Goal: Task Accomplishment & Management: Complete application form

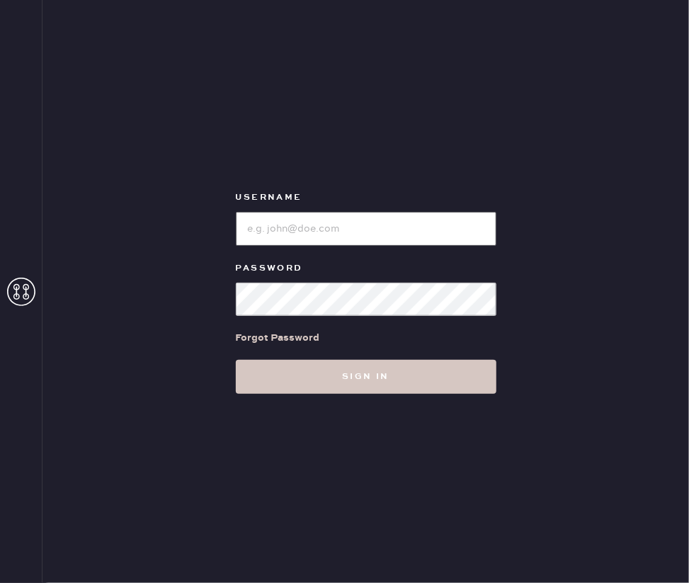
type input "reformationgeorgetown"
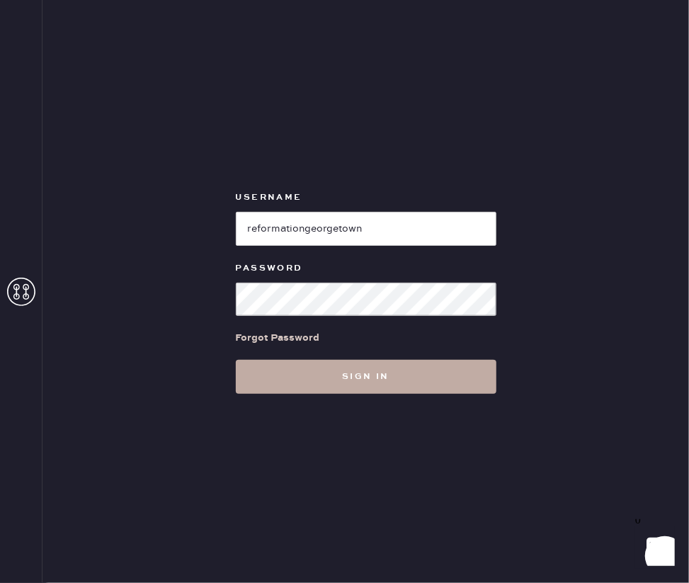
click at [310, 376] on button "Sign in" at bounding box center [366, 377] width 261 height 34
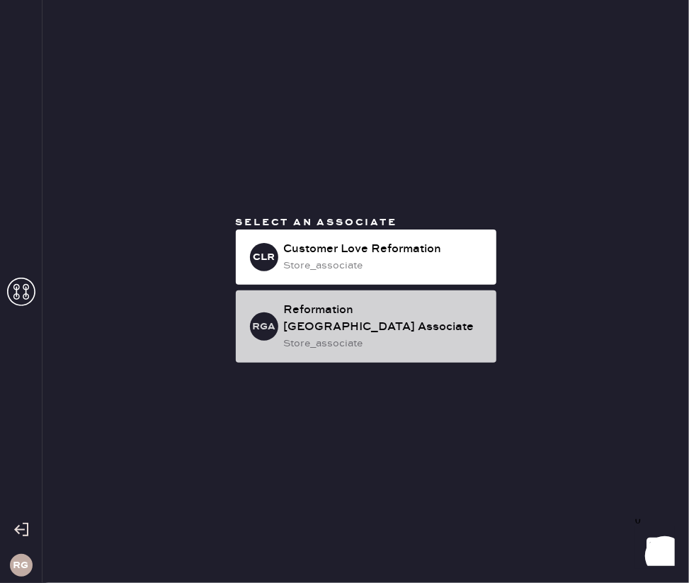
click at [343, 339] on div "store_associate" at bounding box center [384, 344] width 201 height 16
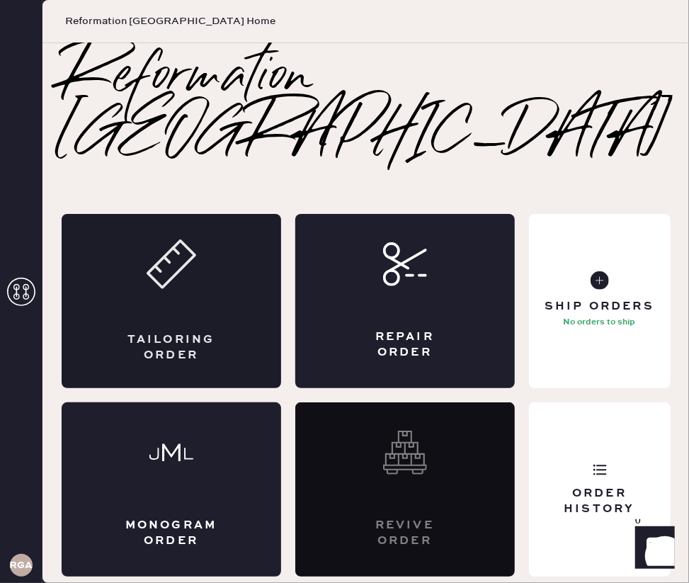
click at [118, 280] on div "Tailoring Order" at bounding box center [171, 301] width 219 height 174
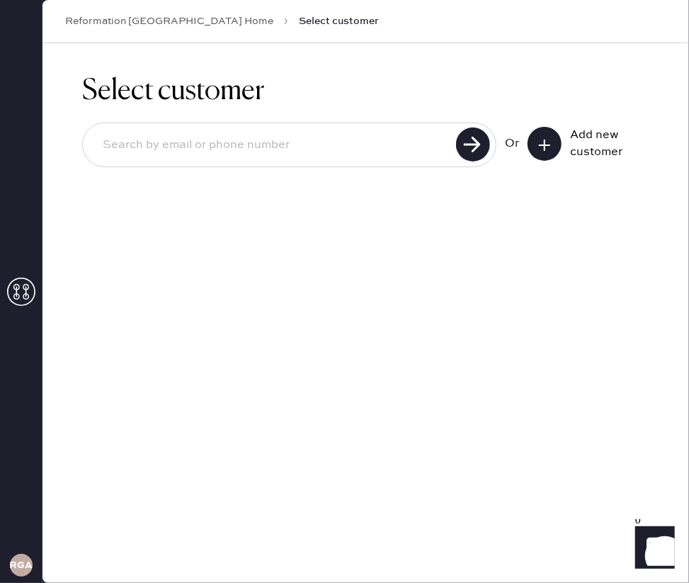
click at [136, 151] on input at bounding box center [271, 145] width 360 height 33
click at [547, 144] on icon at bounding box center [544, 145] width 14 height 14
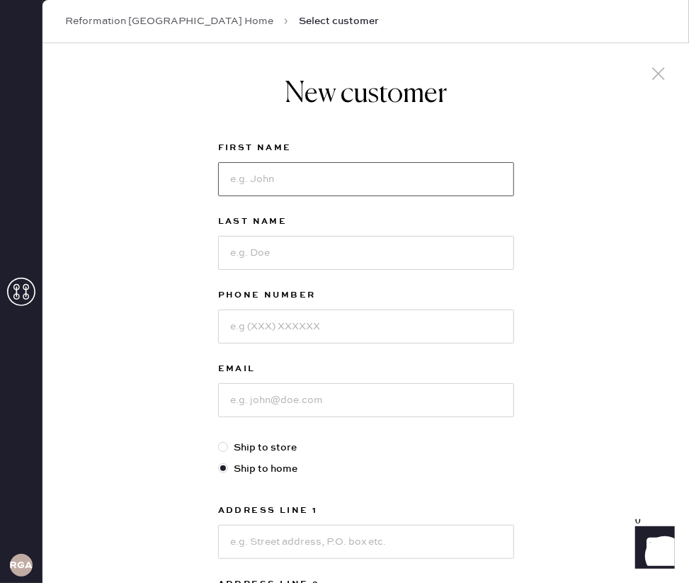
click at [332, 171] on input at bounding box center [366, 179] width 296 height 34
type input "[PERSON_NAME]"
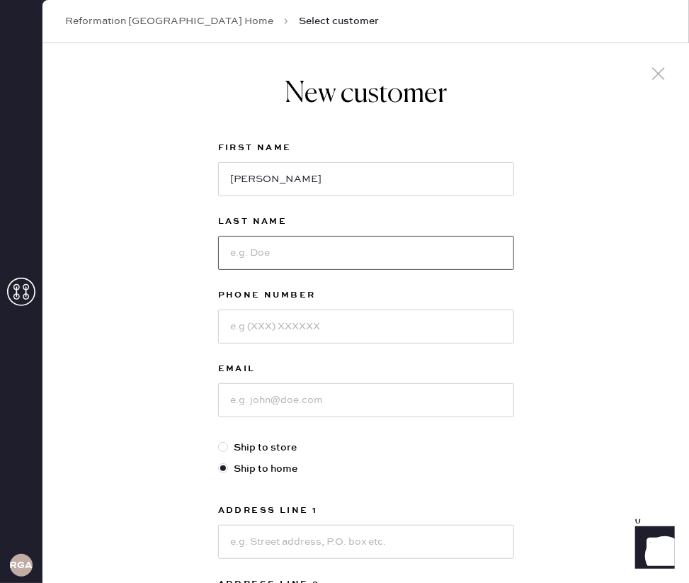
click at [260, 258] on input at bounding box center [366, 253] width 296 height 34
type input "[PERSON_NAME]"
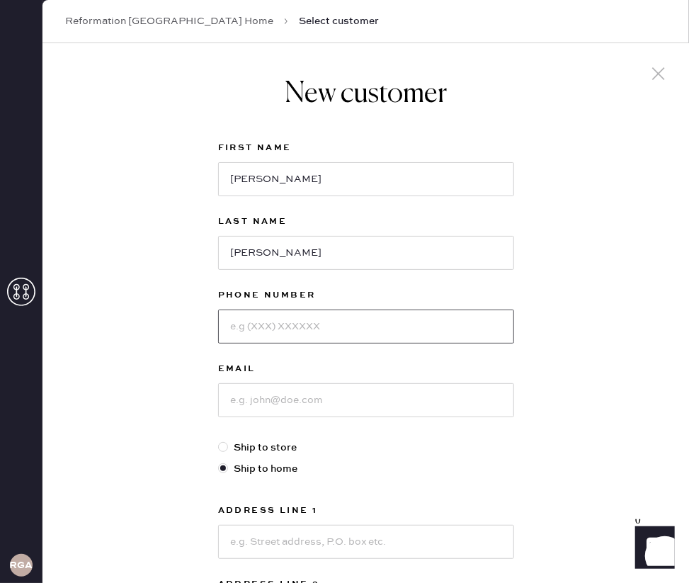
click at [263, 325] on input at bounding box center [366, 326] width 296 height 34
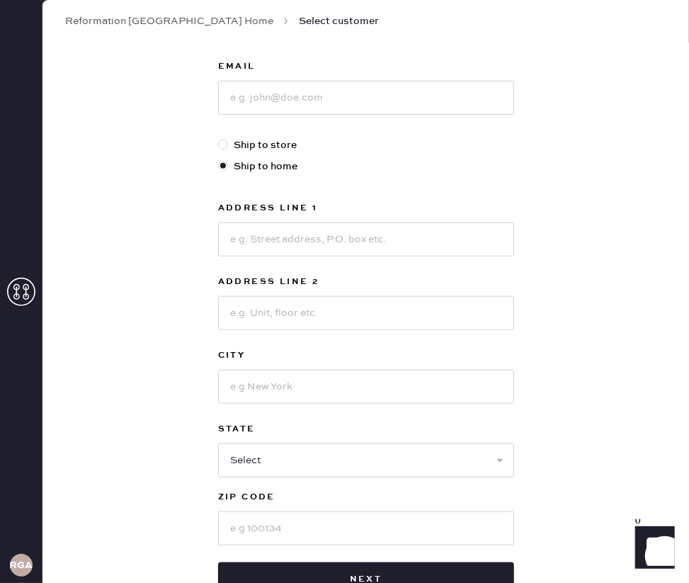
scroll to position [290, 0]
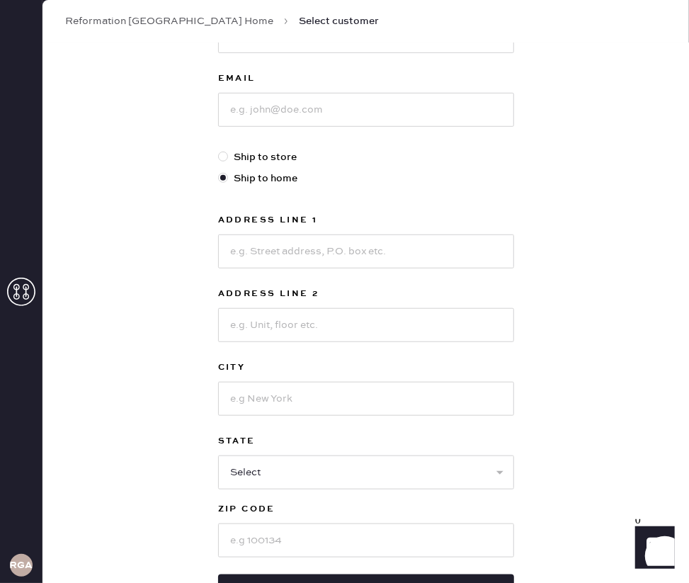
click at [626, 353] on div "New customer First Name [PERSON_NAME] Last Name [PERSON_NAME] Phone Number Emai…" at bounding box center [365, 226] width 646 height 946
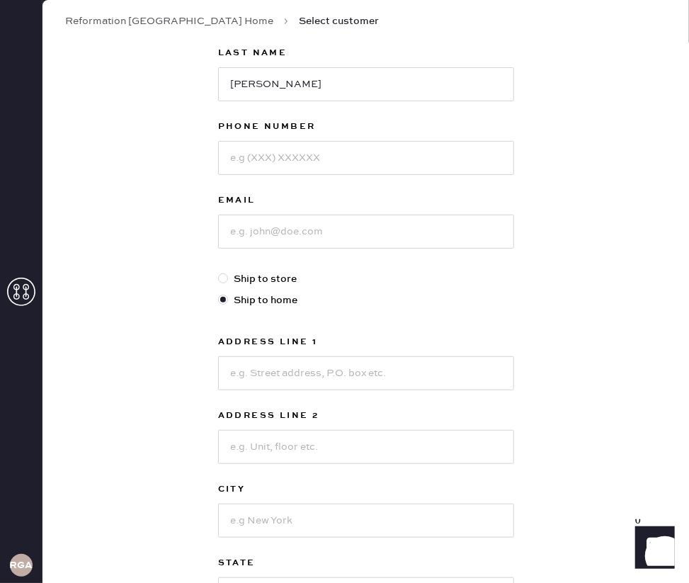
scroll to position [147, 0]
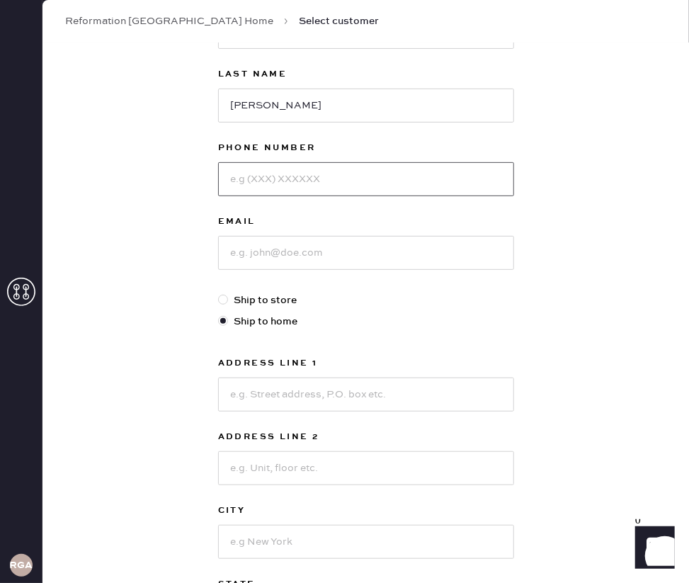
click at [294, 181] on input at bounding box center [366, 179] width 296 height 34
type input "6104910332"
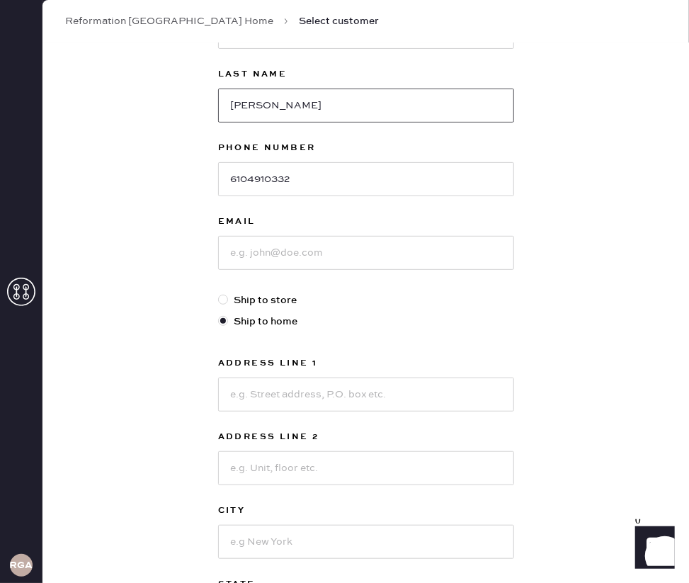
click at [261, 104] on input "[PERSON_NAME]" at bounding box center [366, 106] width 296 height 34
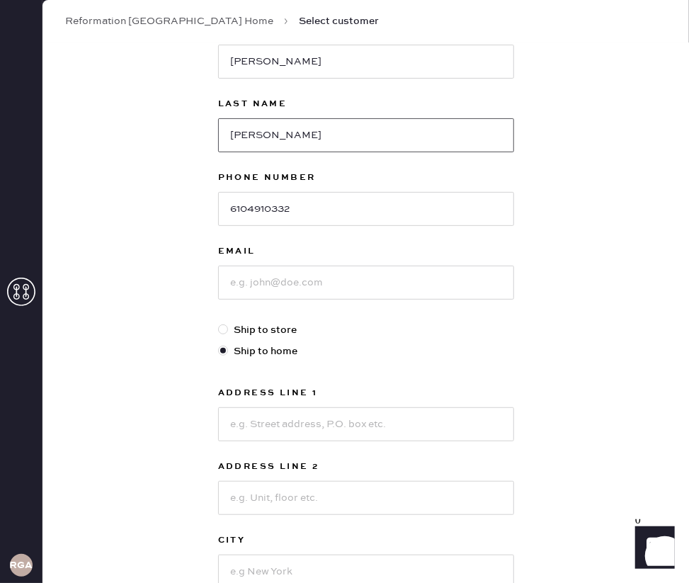
scroll to position [118, 0]
type input "[PERSON_NAME]"
click at [287, 54] on input "[PERSON_NAME]" at bounding box center [366, 62] width 296 height 34
type input "[PERSON_NAME]"
click at [269, 281] on input at bounding box center [366, 283] width 296 height 34
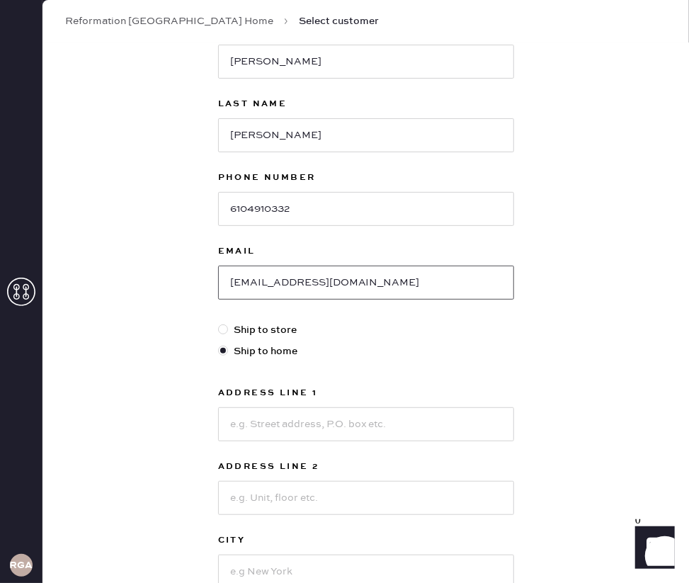
type input "[EMAIL_ADDRESS][DOMAIN_NAME]"
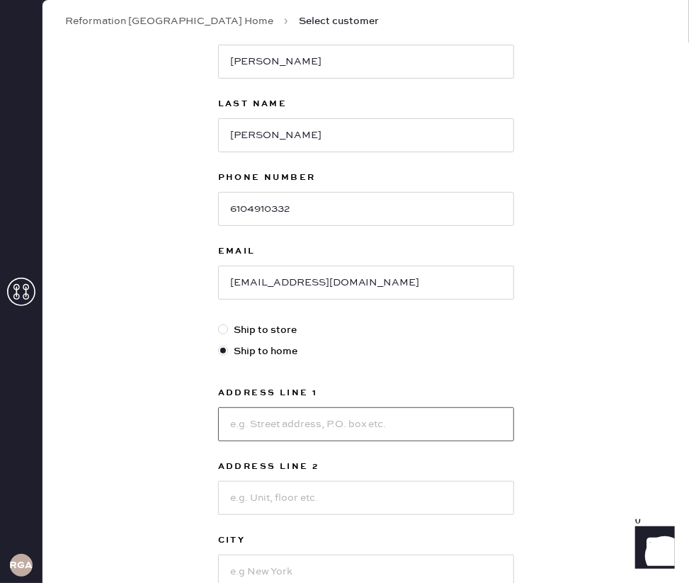
click at [257, 421] on input at bounding box center [366, 424] width 296 height 34
type input "[STREET_ADDRESS][PERSON_NAME]"
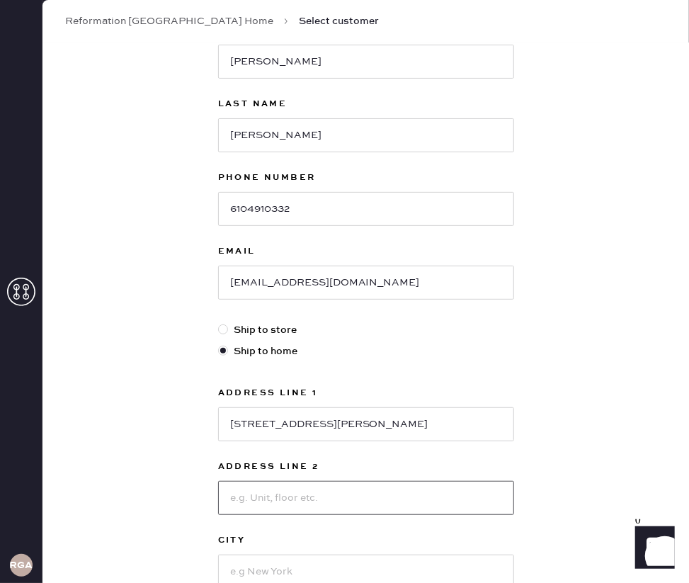
click at [252, 484] on input at bounding box center [366, 498] width 296 height 34
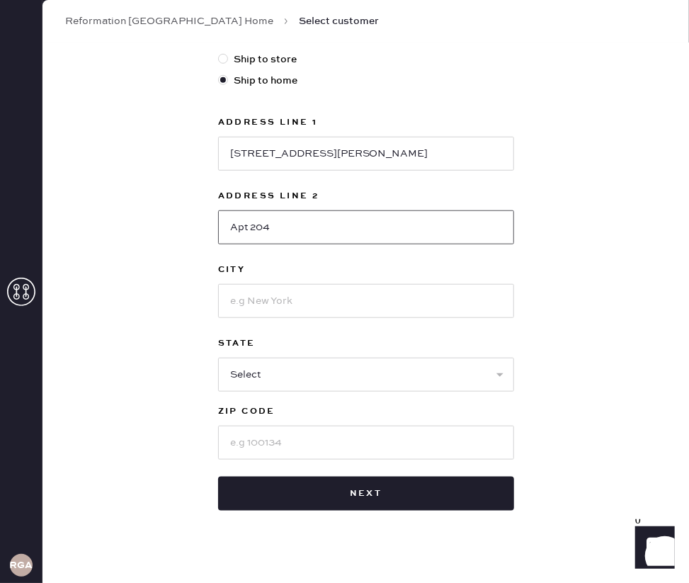
scroll to position [400, 0]
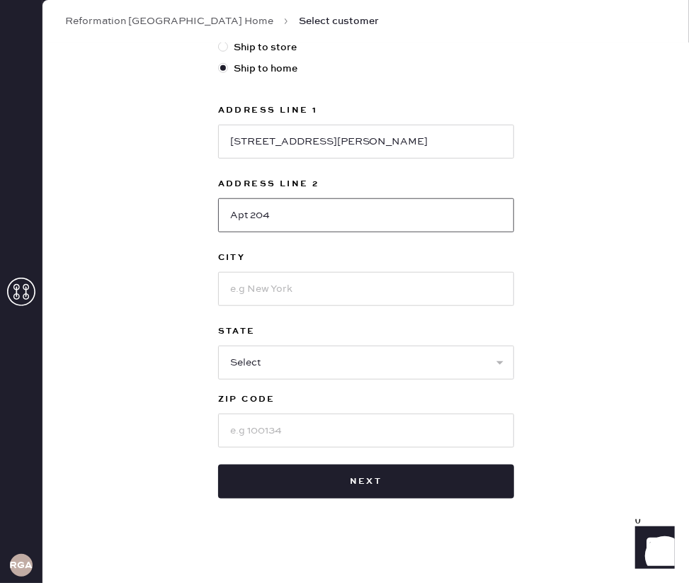
type input "Apt 204"
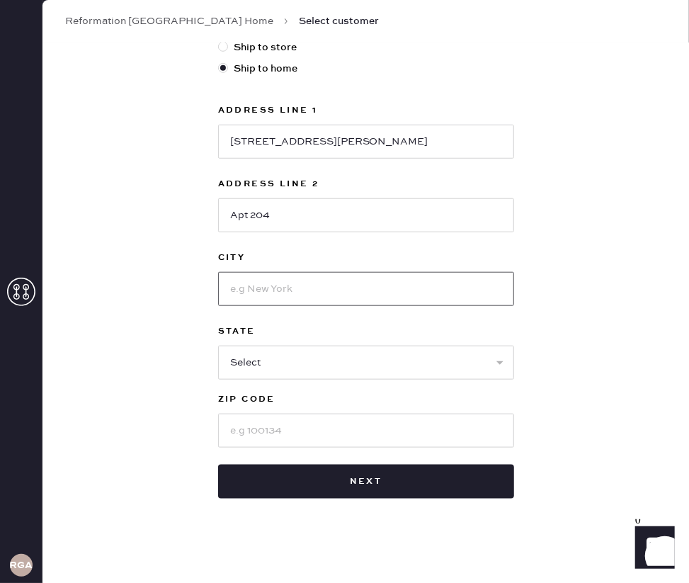
click at [285, 290] on input at bounding box center [366, 289] width 296 height 34
type input "[GEOGRAPHIC_DATA]"
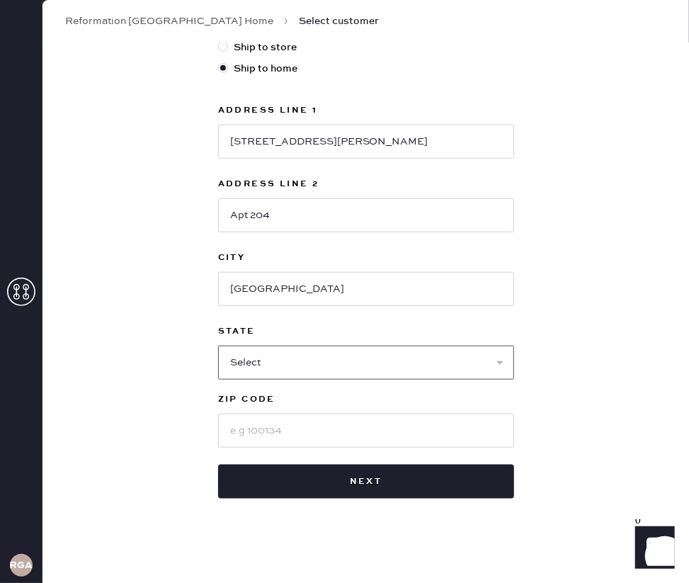
click at [309, 357] on select "Select AK AL AR AZ CA CO CT [GEOGRAPHIC_DATA] DE FL [GEOGRAPHIC_DATA] HI [GEOGR…" at bounding box center [366, 363] width 296 height 34
select select "VA"
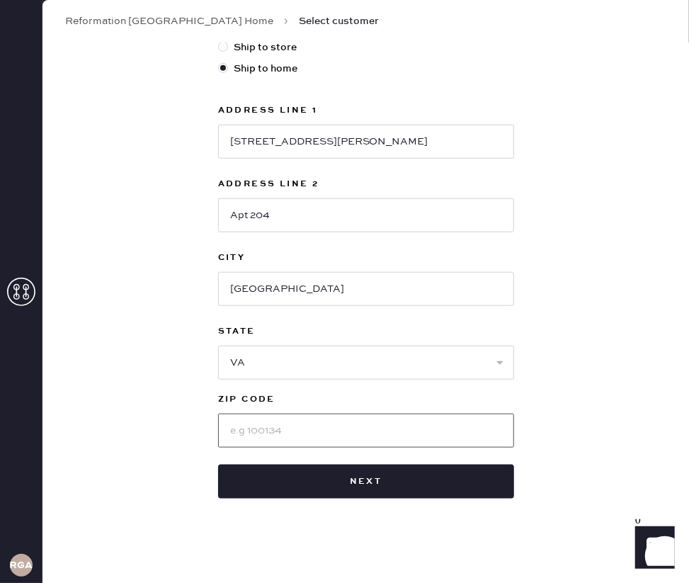
click at [290, 426] on input at bounding box center [366, 430] width 296 height 34
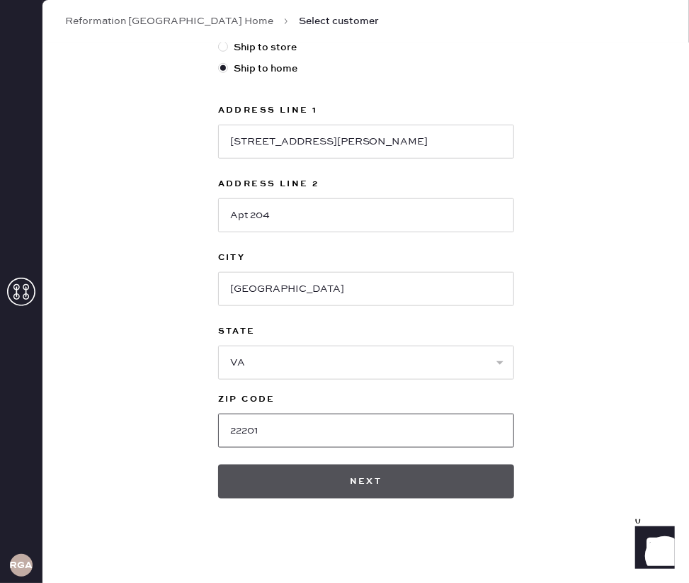
type input "22201"
click at [393, 479] on button "Next" at bounding box center [366, 481] width 296 height 34
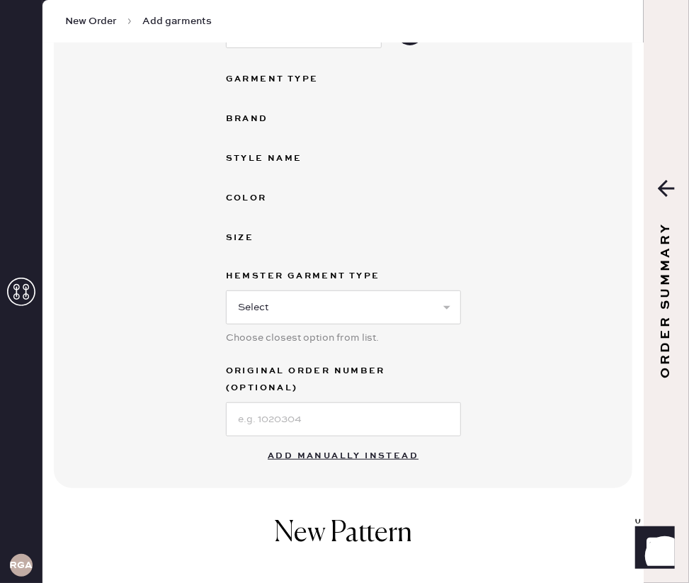
scroll to position [251, 0]
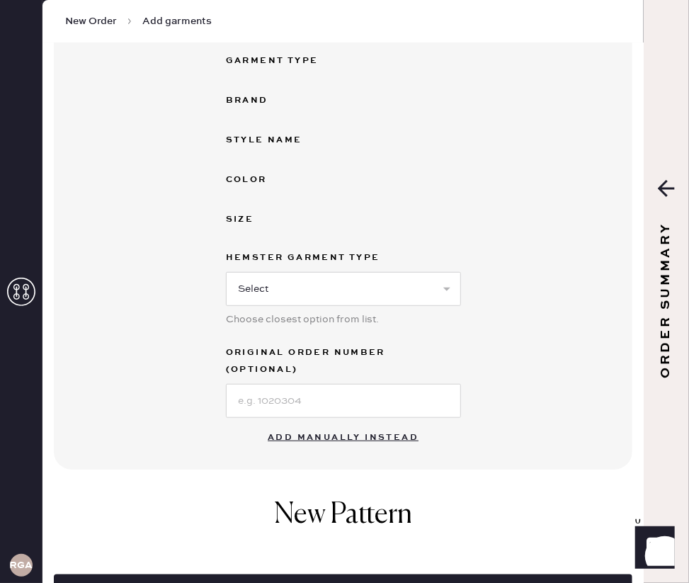
click at [364, 423] on button "Add manually instead" at bounding box center [343, 437] width 168 height 28
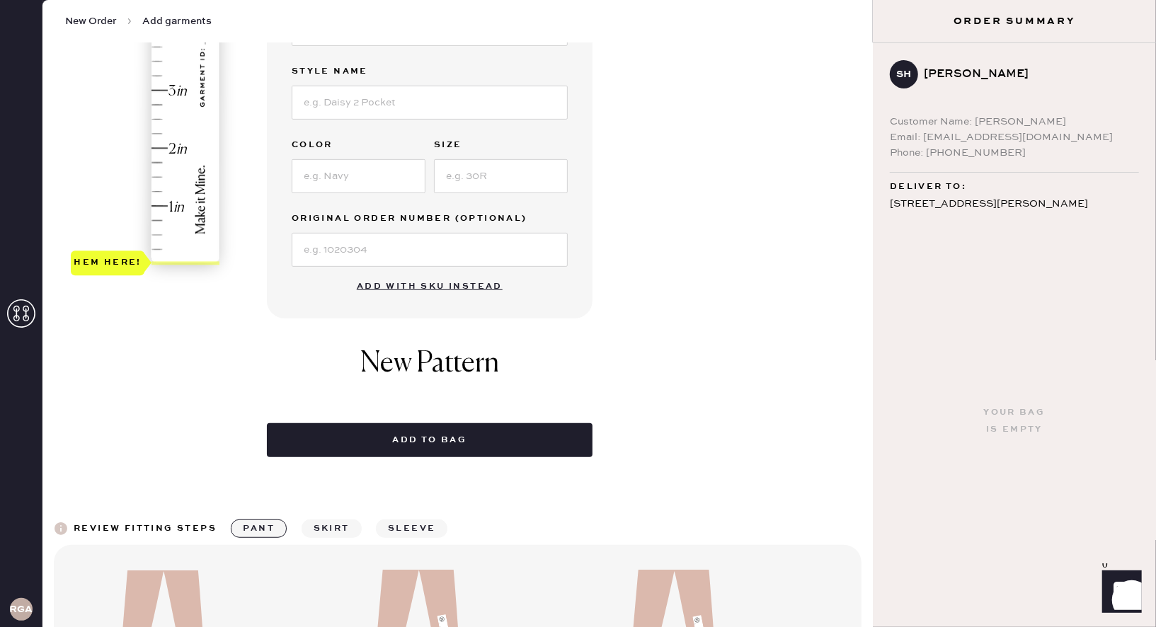
scroll to position [430, 0]
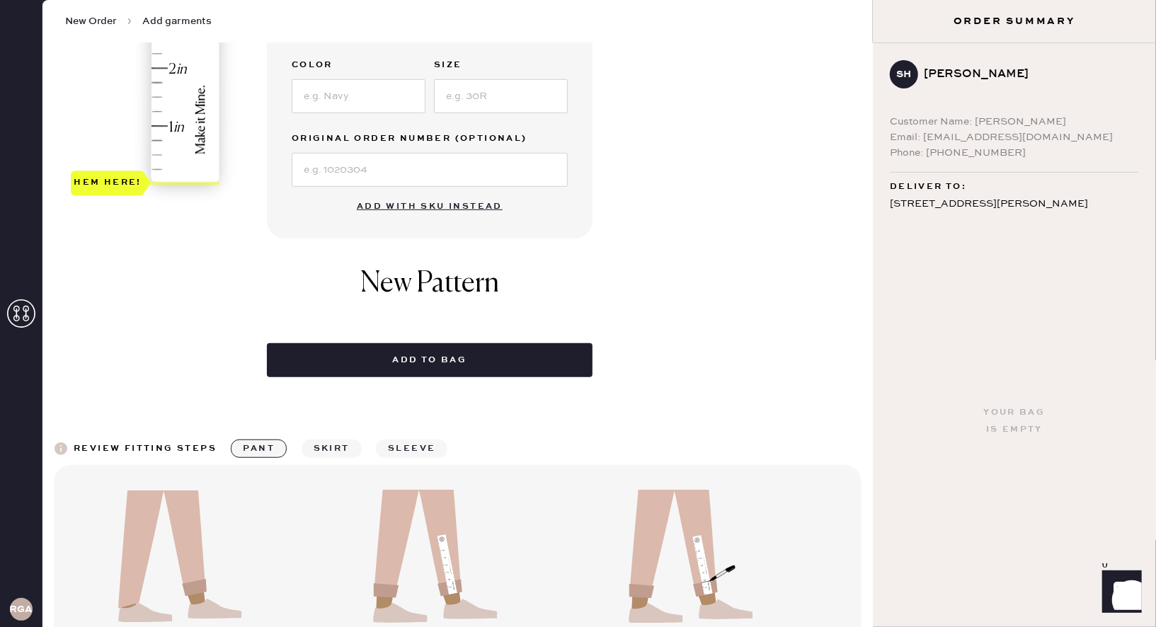
click at [443, 197] on button "Add with SKU instead" at bounding box center [429, 207] width 163 height 28
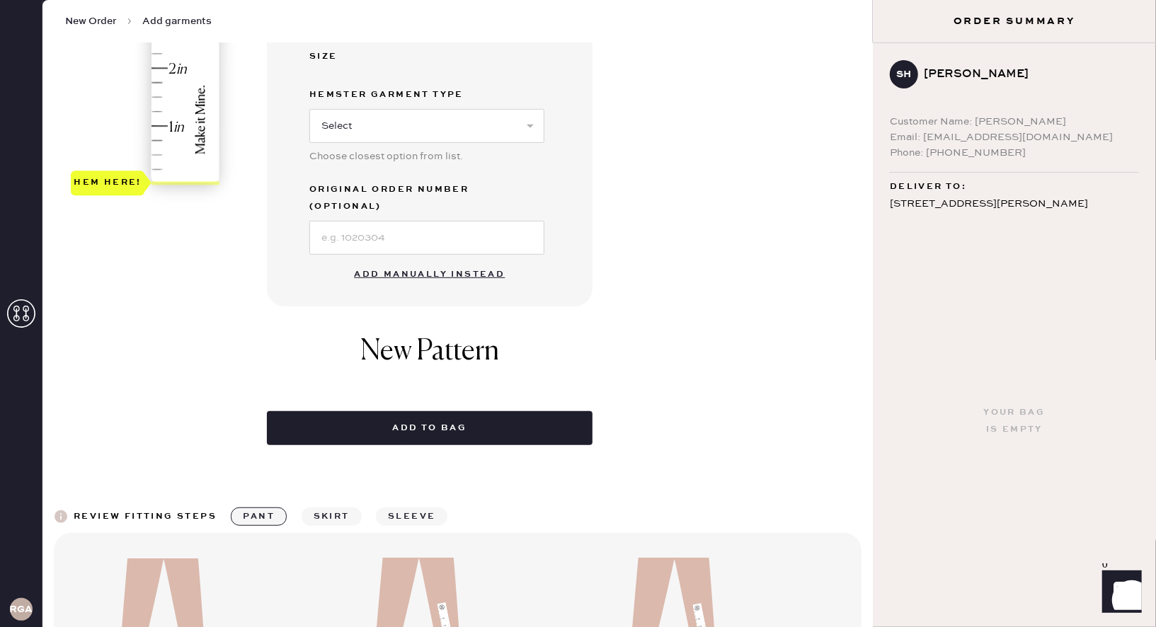
scroll to position [0, 0]
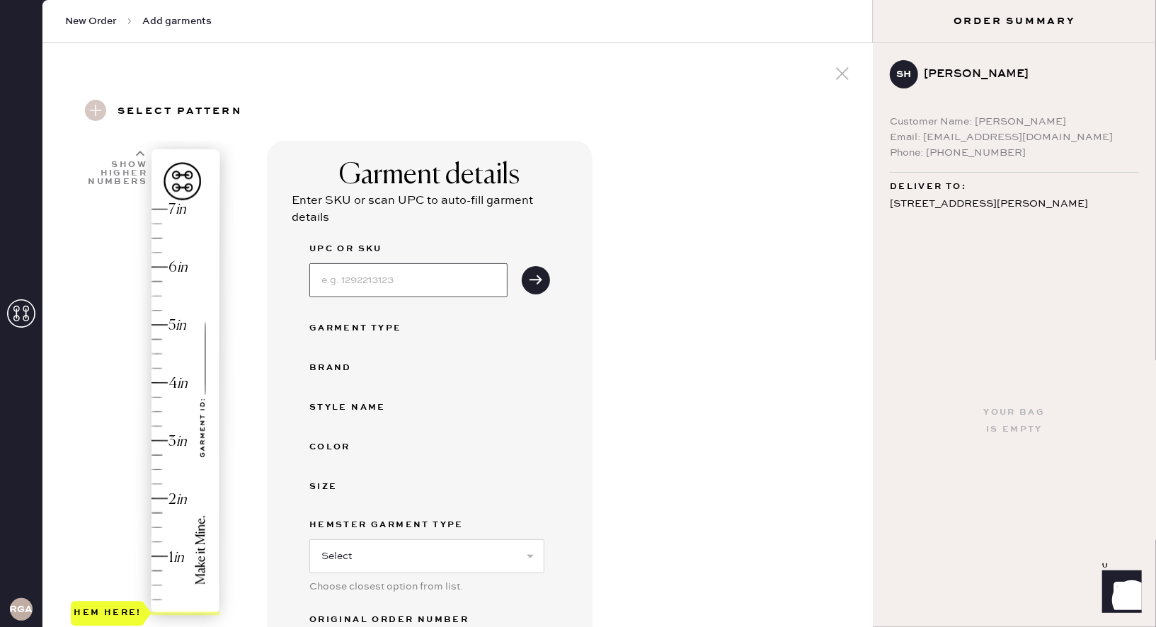
click at [387, 282] on input at bounding box center [408, 280] width 198 height 34
type input "1313451NDN026"
click at [529, 282] on icon "submit" at bounding box center [536, 280] width 14 height 14
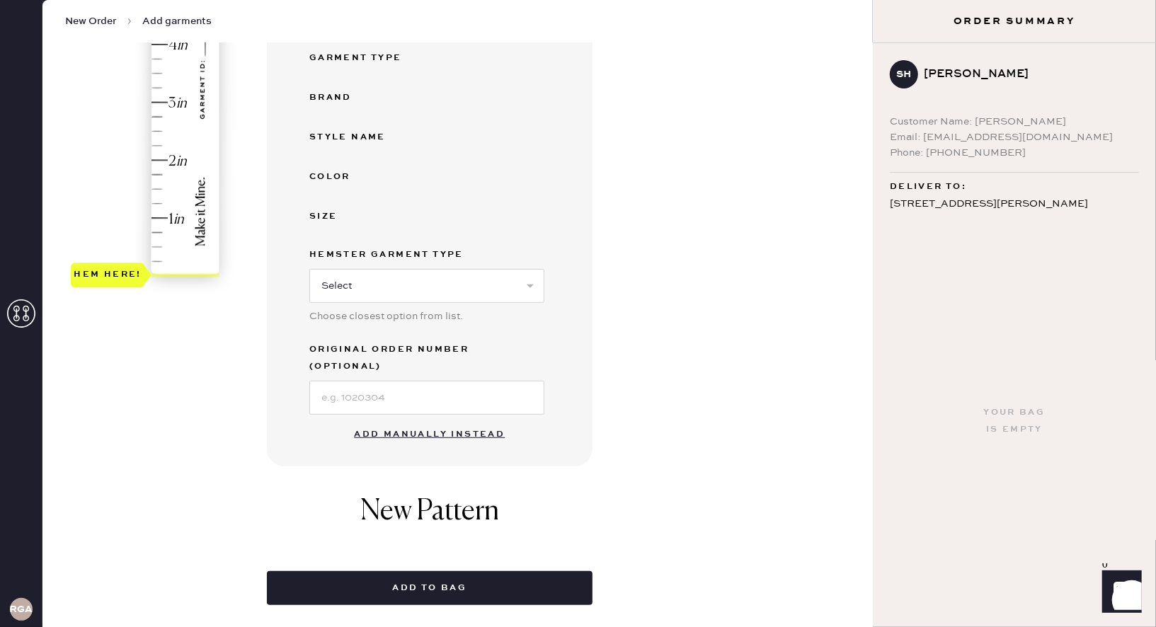
scroll to position [346, 0]
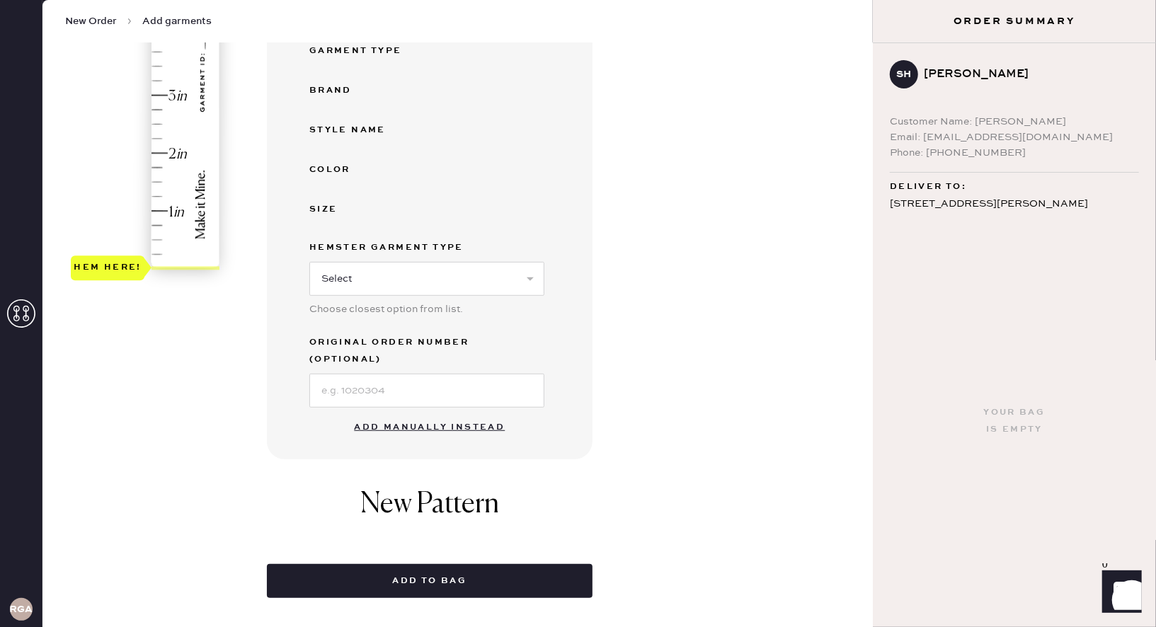
click at [419, 413] on button "Add manually instead" at bounding box center [430, 427] width 168 height 28
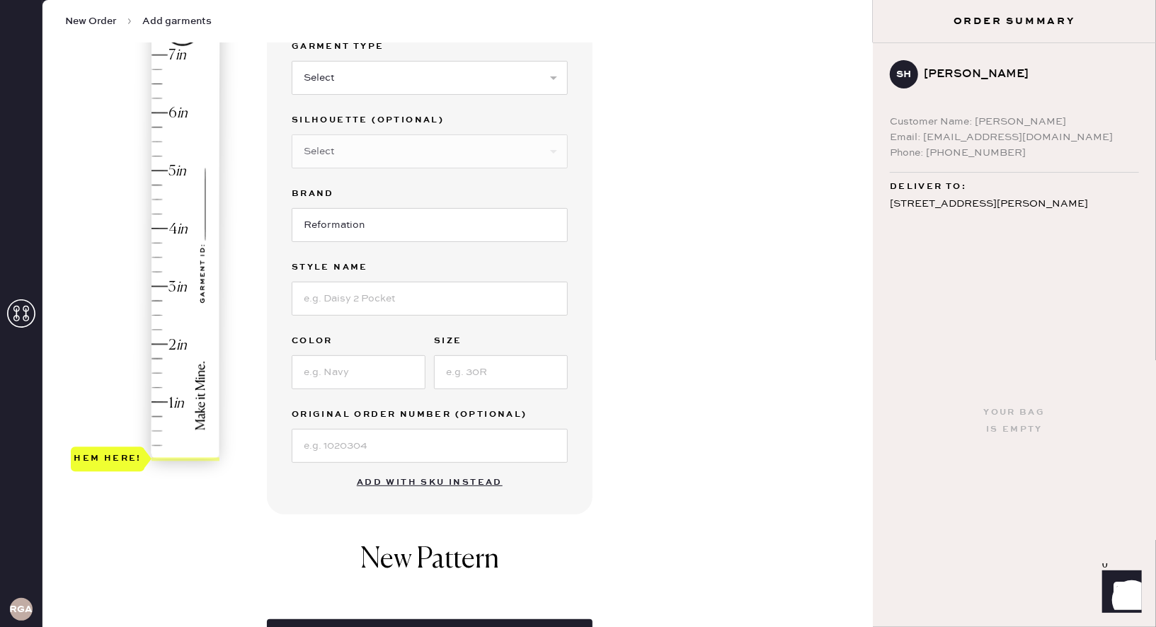
scroll to position [0, 0]
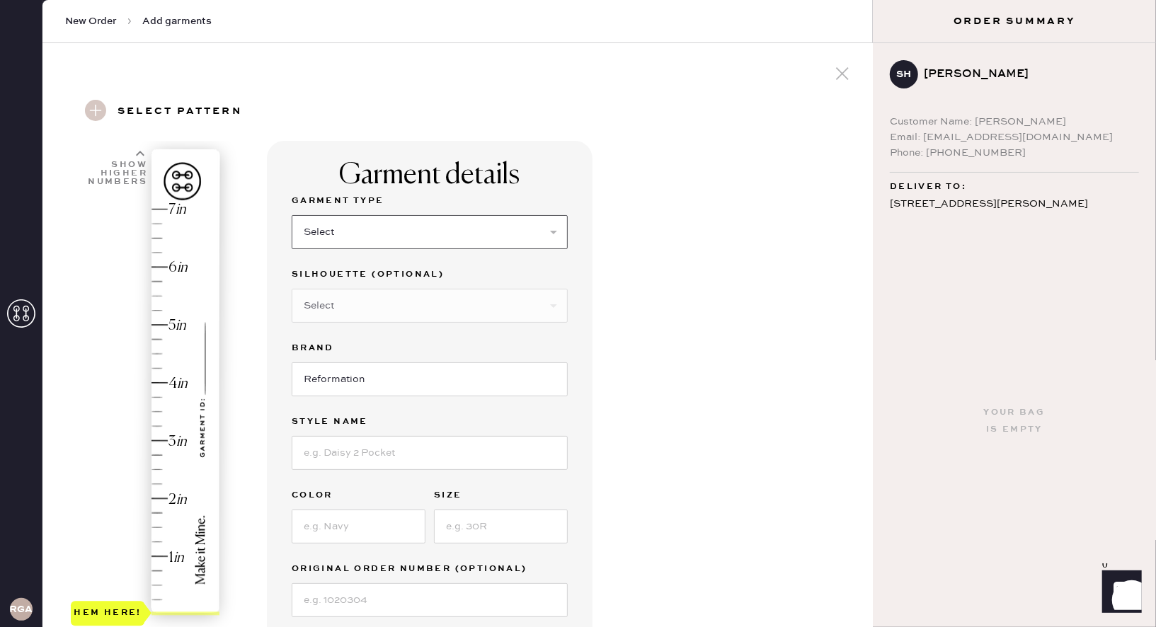
click at [379, 229] on select "Select Basic Skirt Jeans Leggings Pants Shorts Basic Sleeved Dress Basic Sleeve…" at bounding box center [430, 232] width 276 height 34
click at [371, 234] on select "Select Basic Skirt Jeans Leggings Pants Shorts Basic Sleeved Dress Basic Sleeve…" at bounding box center [430, 232] width 276 height 34
select select "2"
click at [348, 315] on select "Select Shorts Cropped Flare Boot Cut Straight Skinny Other" at bounding box center [430, 306] width 276 height 34
select select "other"
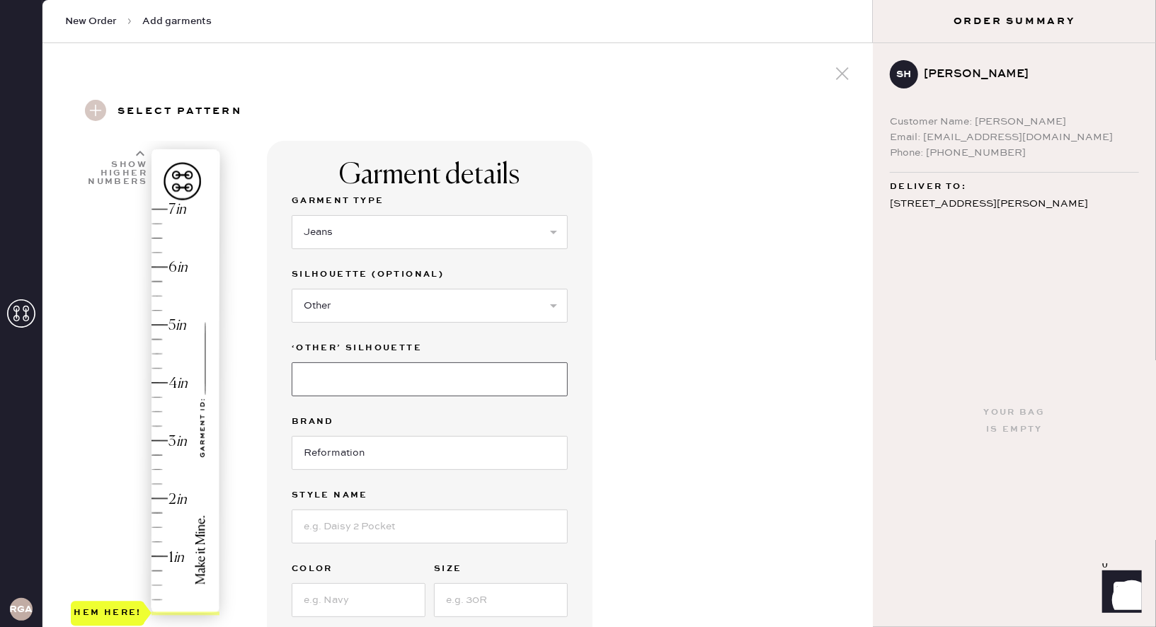
click at [341, 371] on input at bounding box center [430, 380] width 276 height 34
type input "Slouchy Wide Leg"
click at [491, 521] on input "[PERSON_NAME] High Rise Slouchy Wide Leg jeans" at bounding box center [430, 527] width 276 height 34
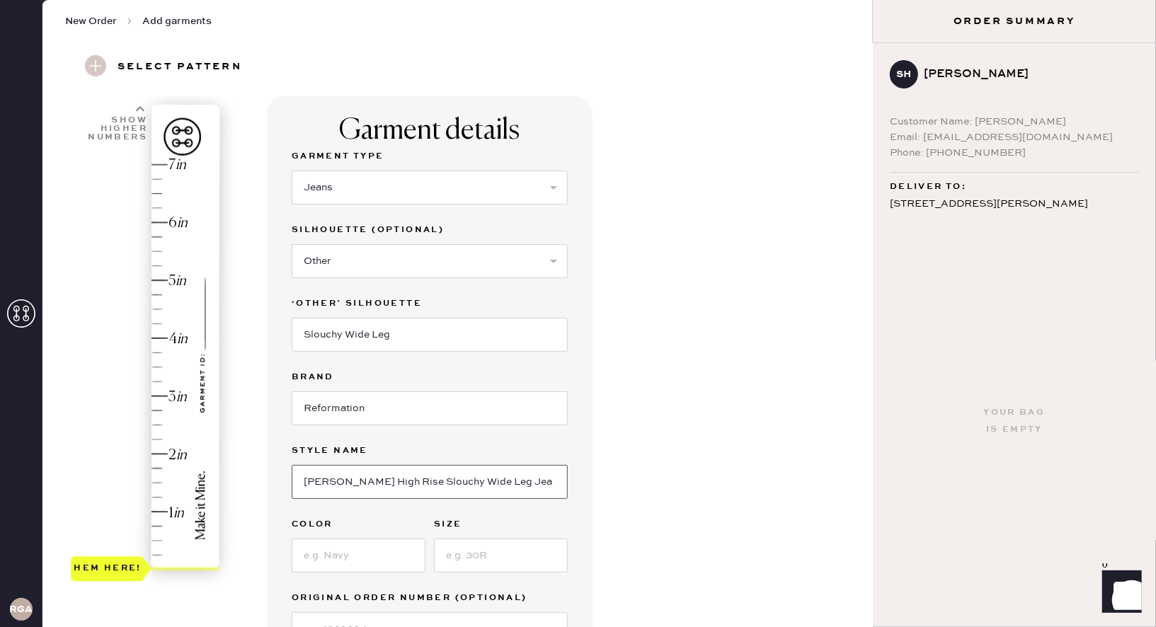
click at [351, 482] on input "[PERSON_NAME] High Rise Slouchy Wide Leg Jeans" at bounding box center [430, 482] width 276 height 34
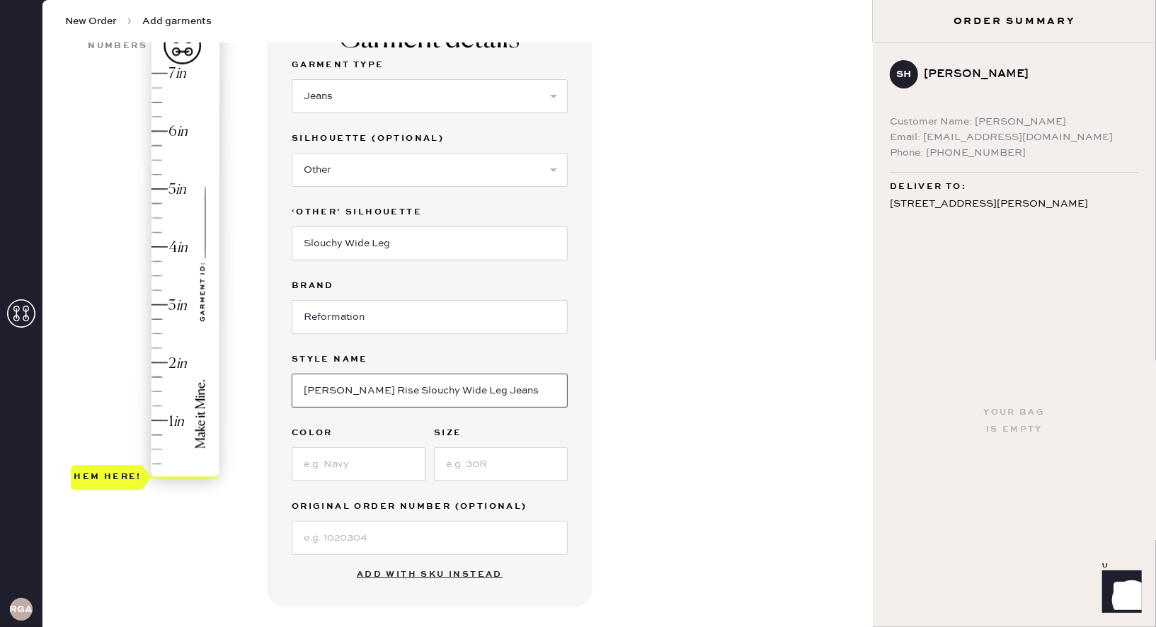
scroll to position [139, 0]
type input "[PERSON_NAME] Rise Slouchy Wide Leg Jeans"
click at [334, 460] on input at bounding box center [359, 462] width 134 height 34
type input "Ondine"
click at [486, 461] on input at bounding box center [501, 462] width 134 height 34
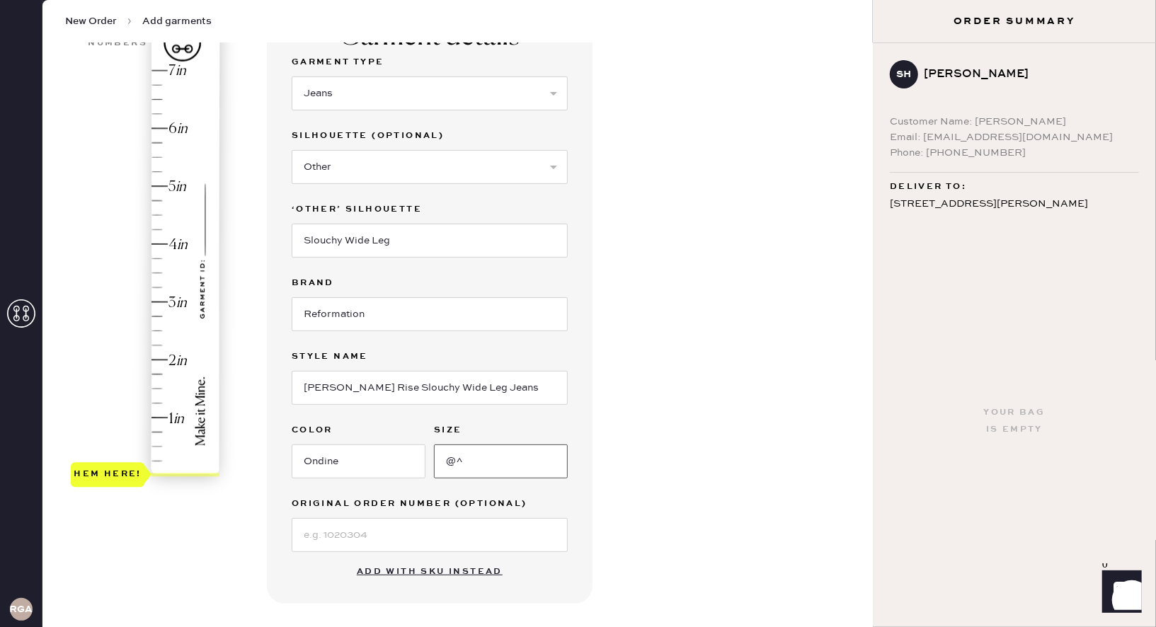
type input "@"
type input "26"
click at [476, 530] on input at bounding box center [430, 535] width 276 height 34
click at [349, 527] on input "S321366501" at bounding box center [430, 535] width 276 height 34
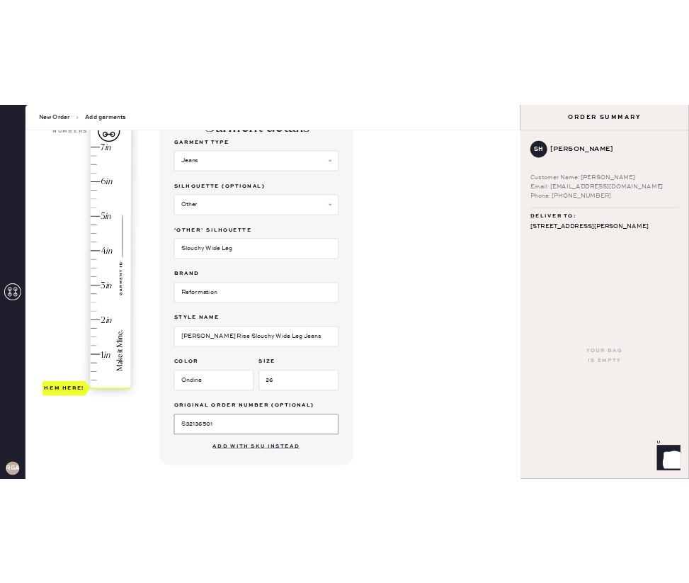
scroll to position [0, 0]
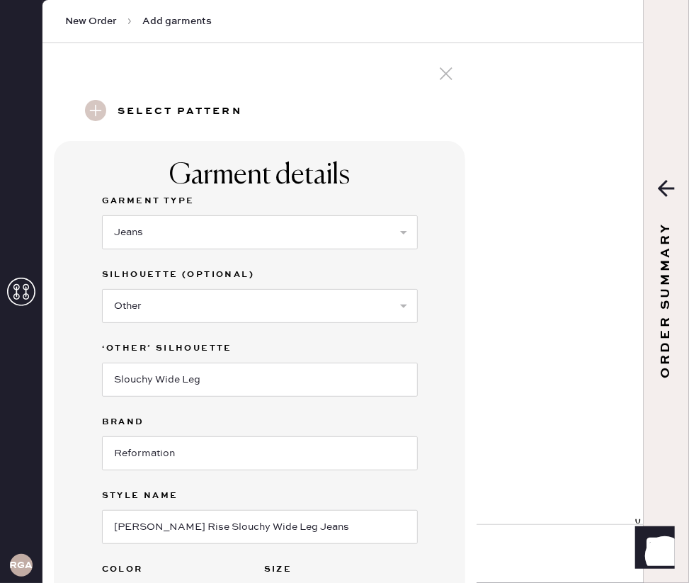
type input "S32136501"
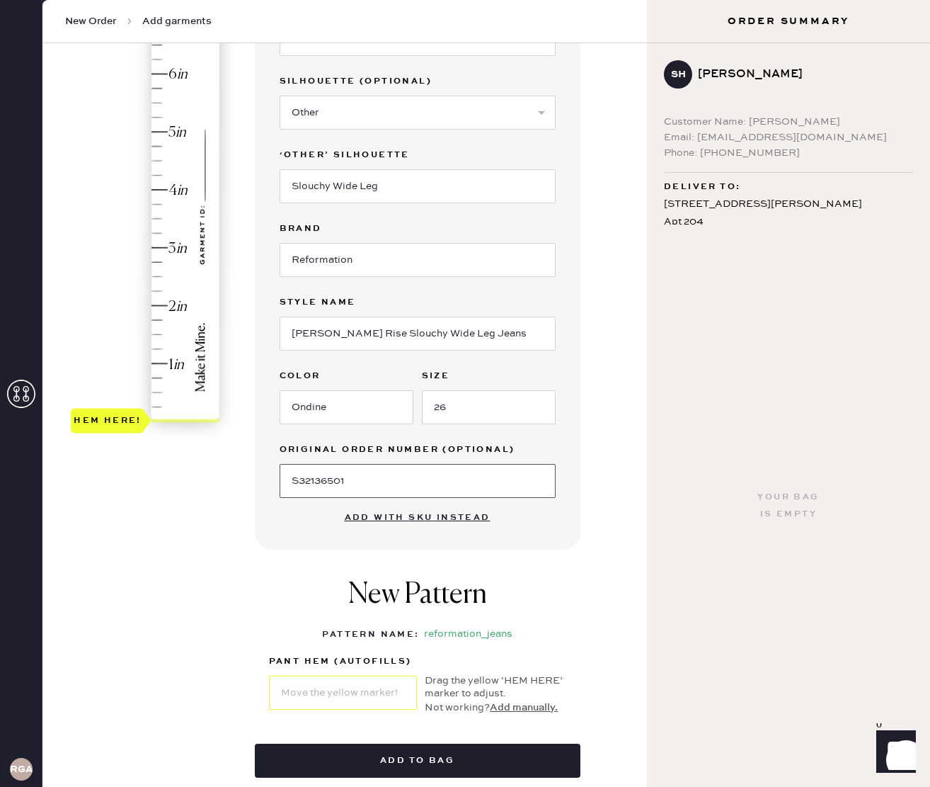
scroll to position [71, 0]
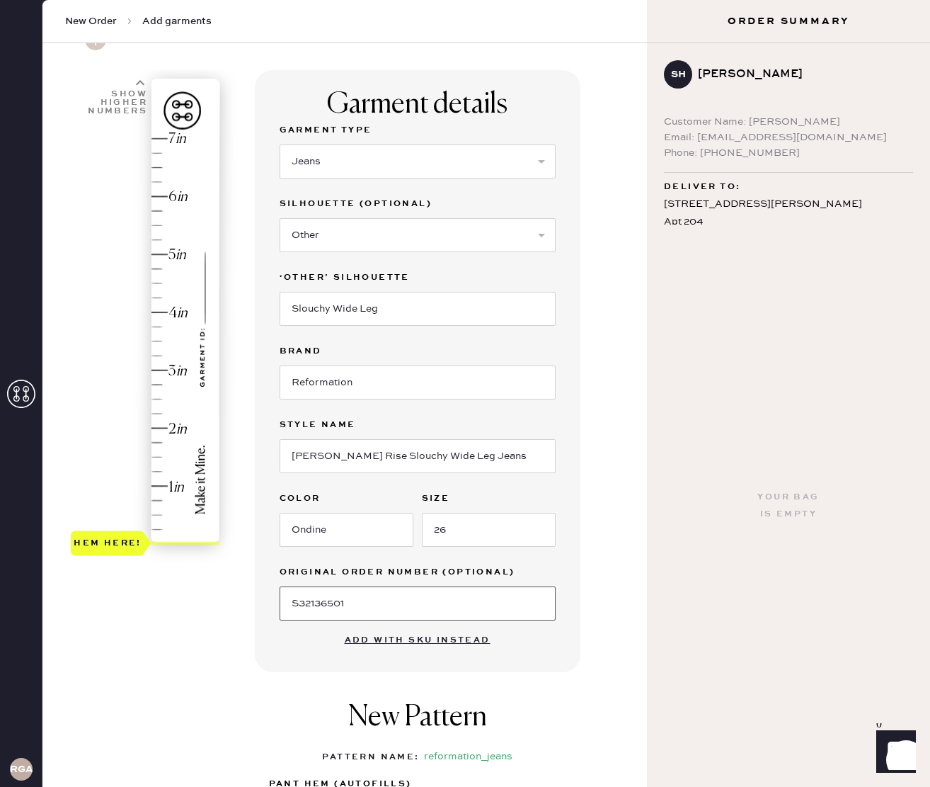
click at [360, 582] on input "S32136501" at bounding box center [418, 603] width 276 height 34
type input "2"
click at [159, 430] on div "Hem here!" at bounding box center [146, 341] width 151 height 418
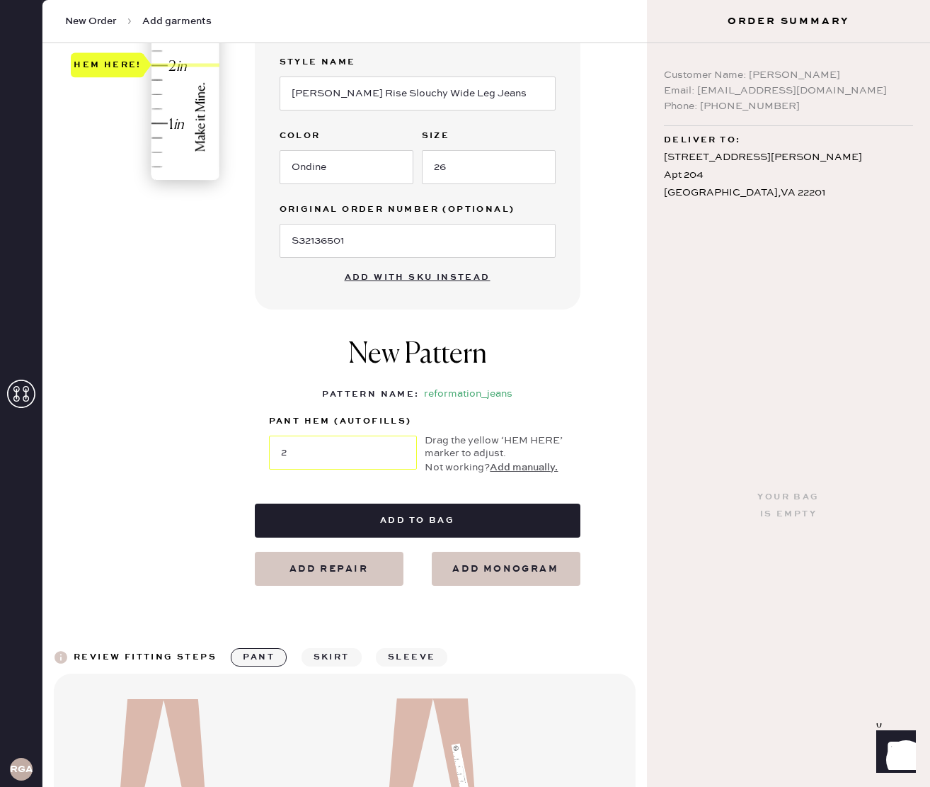
scroll to position [614, 0]
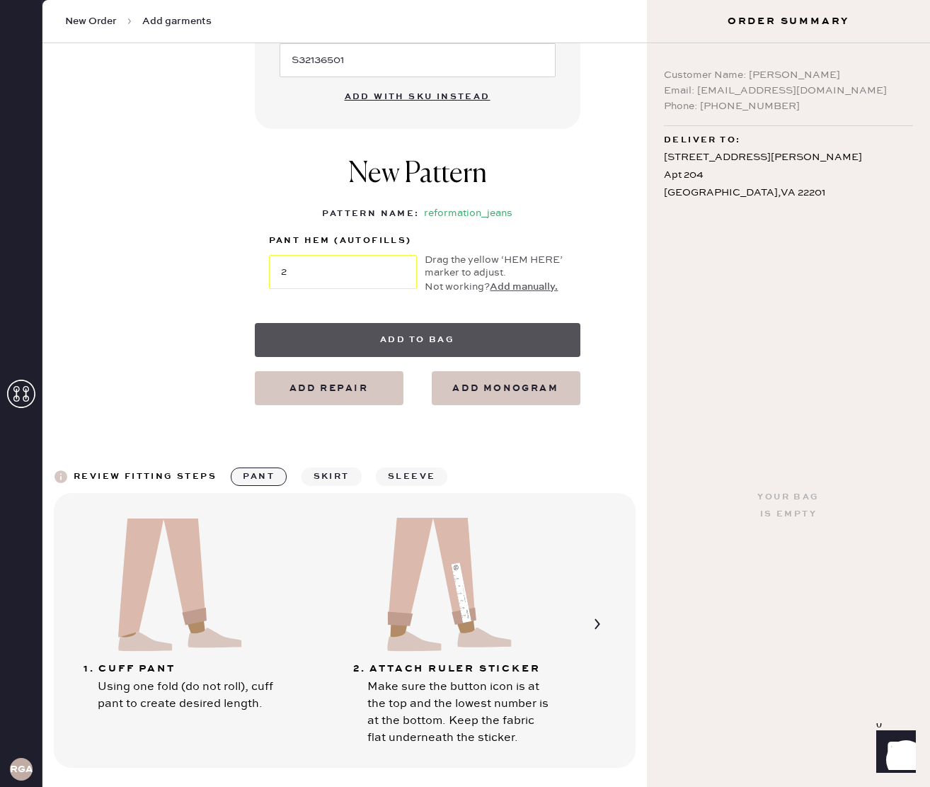
click at [419, 331] on button "Add to bag" at bounding box center [418, 340] width 326 height 34
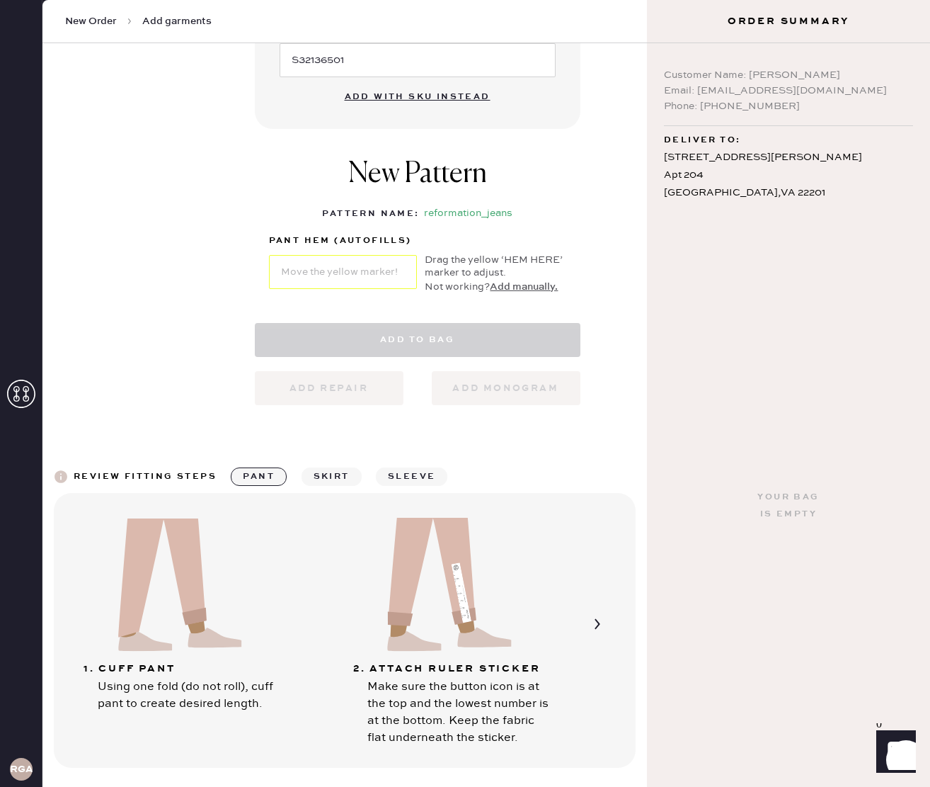
select select "2"
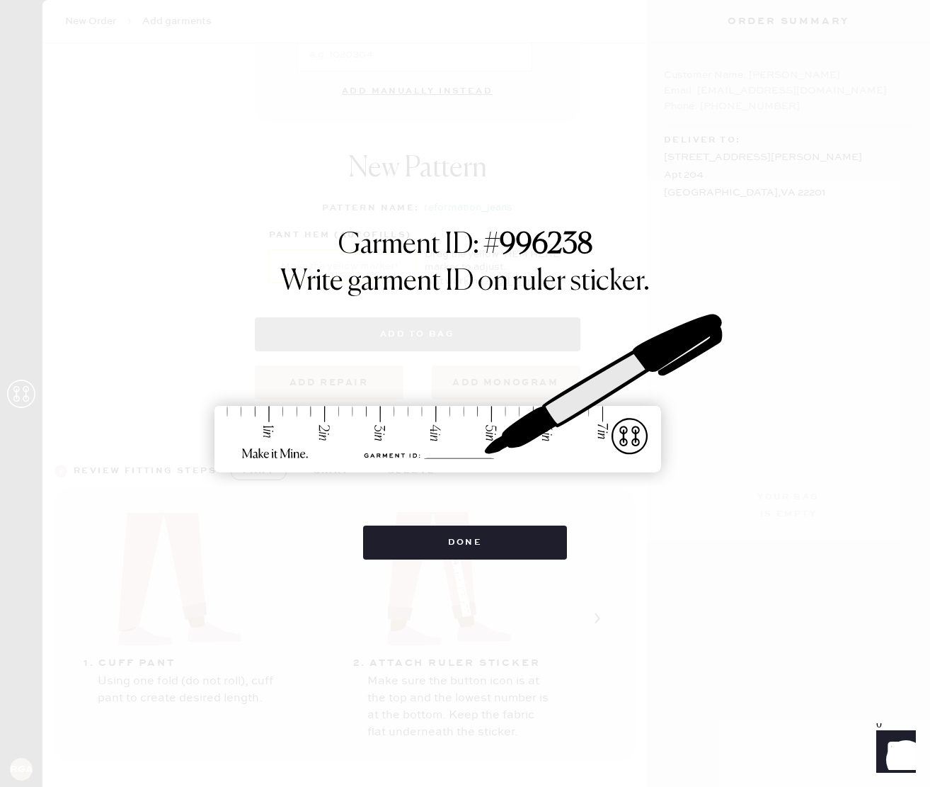
scroll to position [0, 0]
click at [474, 537] on button "Done" at bounding box center [465, 542] width 205 height 34
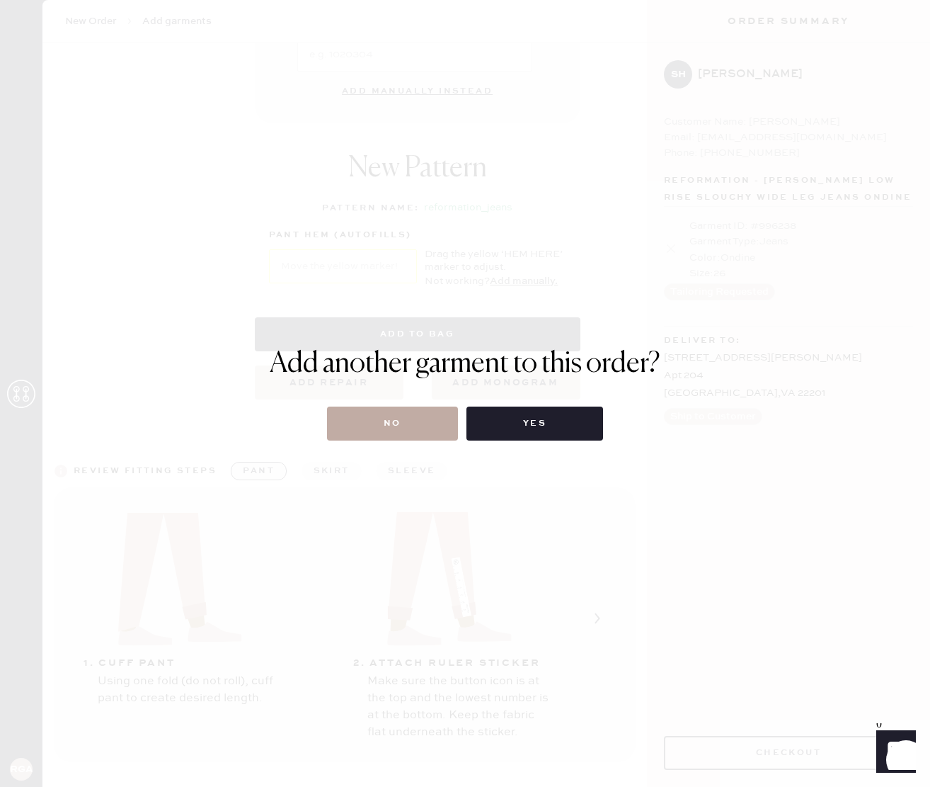
click at [370, 424] on button "No" at bounding box center [392, 423] width 131 height 34
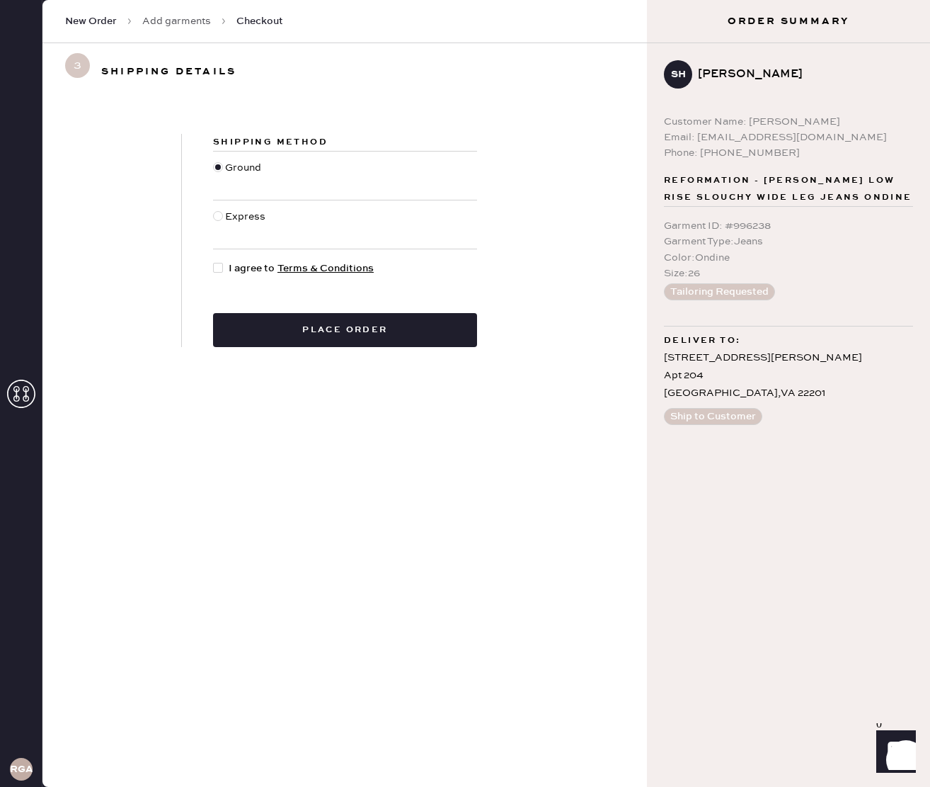
click at [217, 266] on div at bounding box center [218, 268] width 10 height 10
click at [214, 261] on input "I agree to Terms & Conditions" at bounding box center [213, 261] width 1 height 1
click at [217, 266] on div at bounding box center [218, 268] width 10 height 10
click at [214, 261] on input "I agree to Terms & Conditions" at bounding box center [213, 261] width 1 height 1
click at [217, 266] on div at bounding box center [218, 268] width 10 height 10
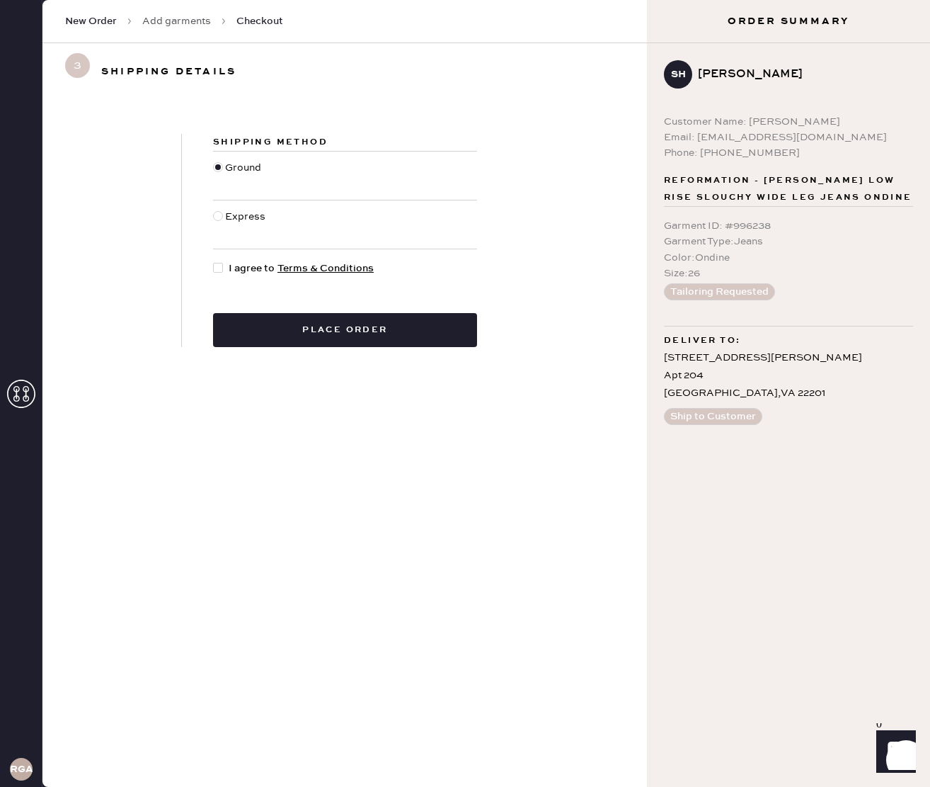
click at [214, 261] on input "I agree to Terms & Conditions" at bounding box center [213, 261] width 1 height 1
checkbox input "true"
click at [231, 317] on button "Place order" at bounding box center [345, 330] width 264 height 34
